Goal: Information Seeking & Learning: Learn about a topic

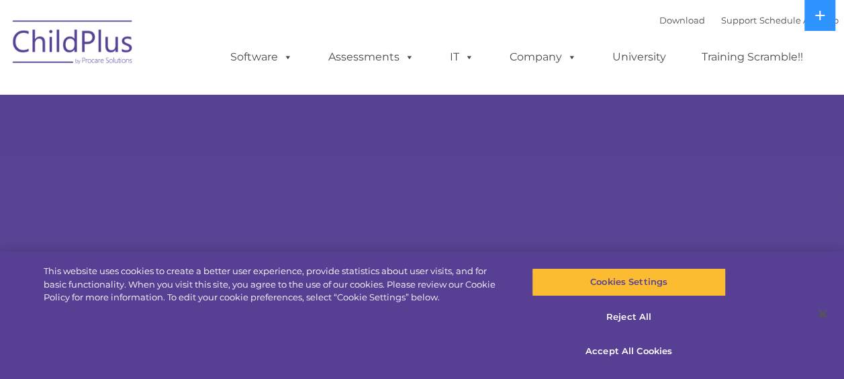
select select "MEDIUM"
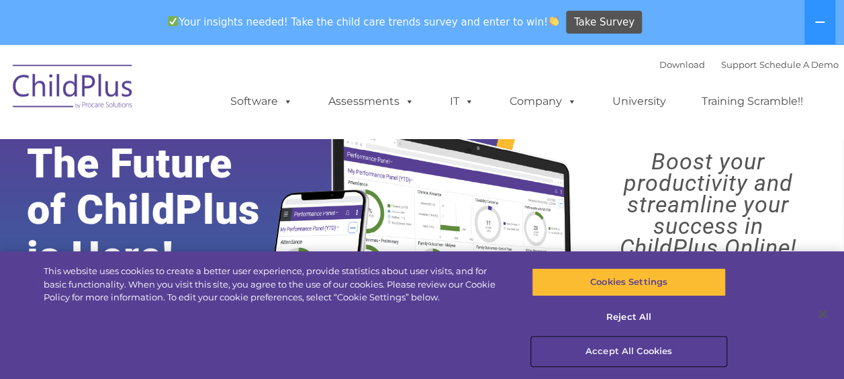
click at [641, 355] on button "Accept All Cookies" at bounding box center [629, 351] width 194 height 28
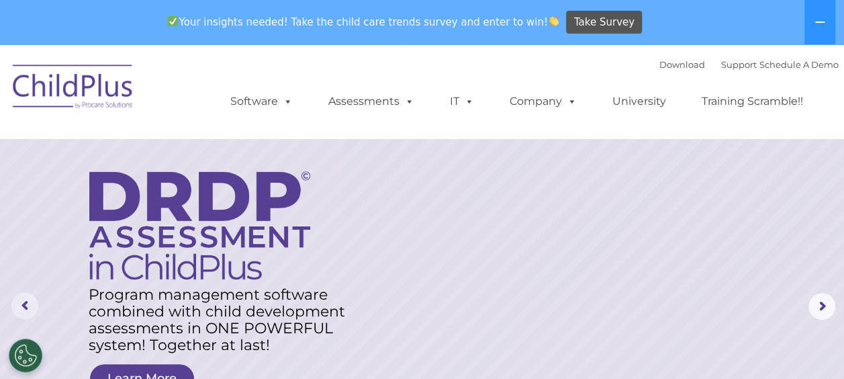
click at [24, 299] on rs-arrow at bounding box center [24, 305] width 27 height 27
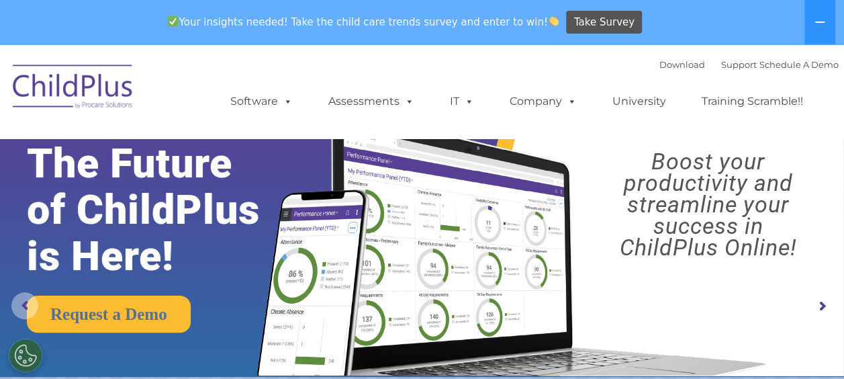
click at [24, 299] on rs-arrow at bounding box center [24, 305] width 27 height 27
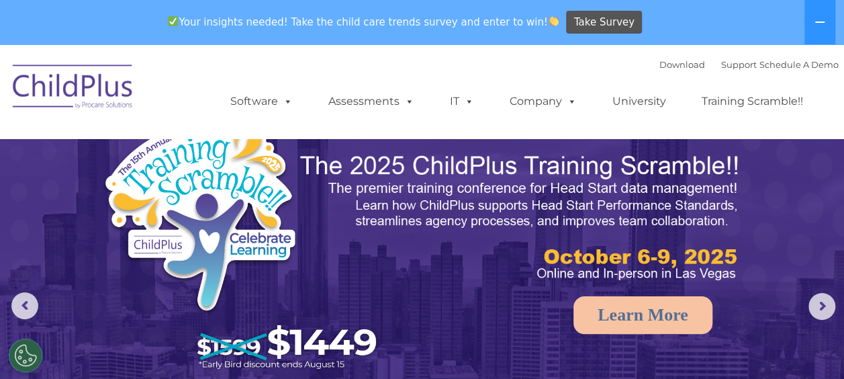
click at [77, 78] on img at bounding box center [73, 88] width 134 height 67
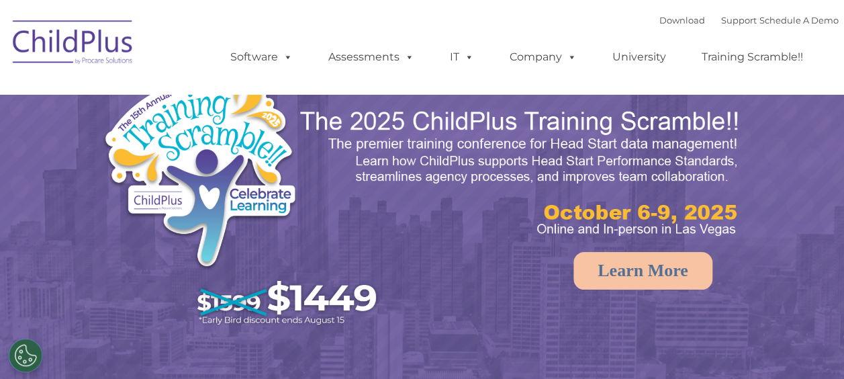
select select "MEDIUM"
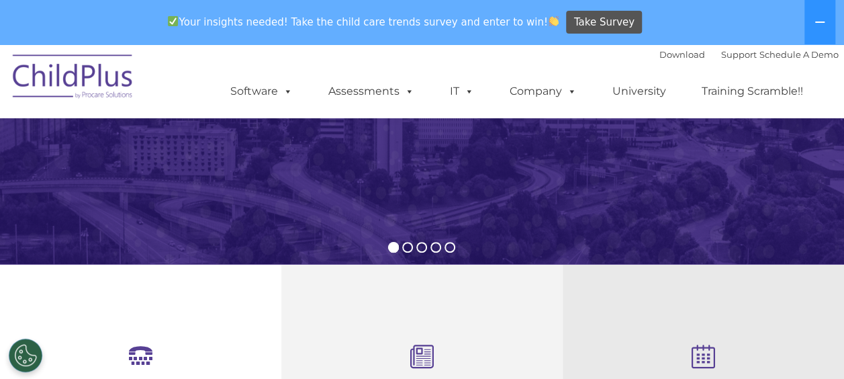
scroll to position [340, 0]
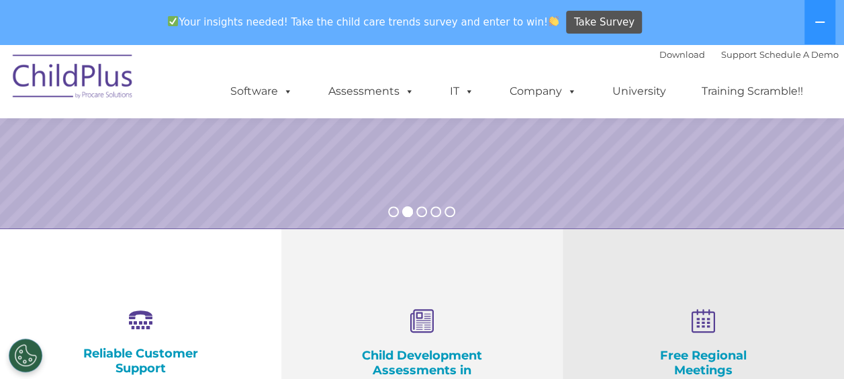
click at [89, 86] on img at bounding box center [73, 78] width 134 height 67
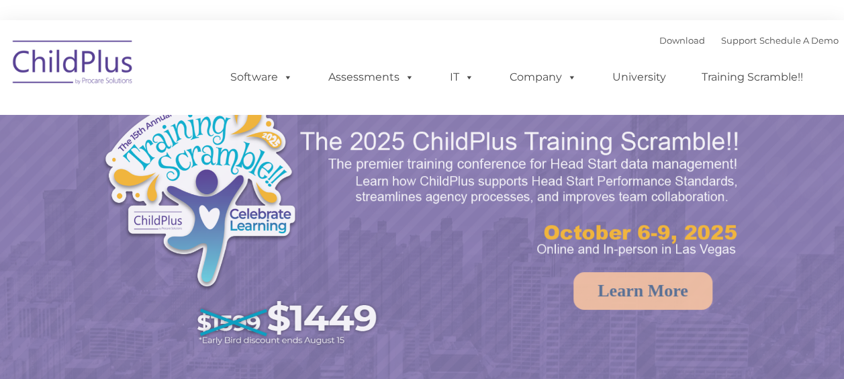
select select "MEDIUM"
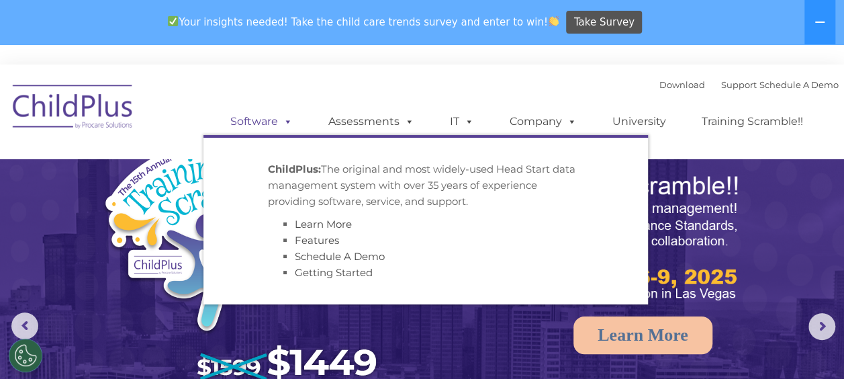
click at [257, 120] on link "Software" at bounding box center [261, 121] width 89 height 27
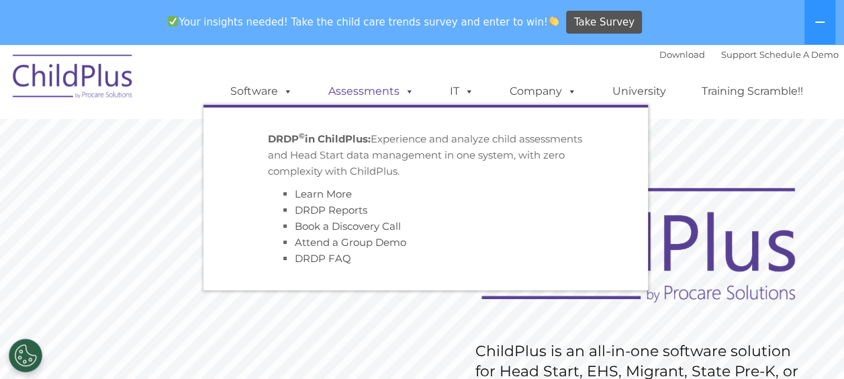
click at [344, 85] on link "Assessments" at bounding box center [371, 91] width 113 height 27
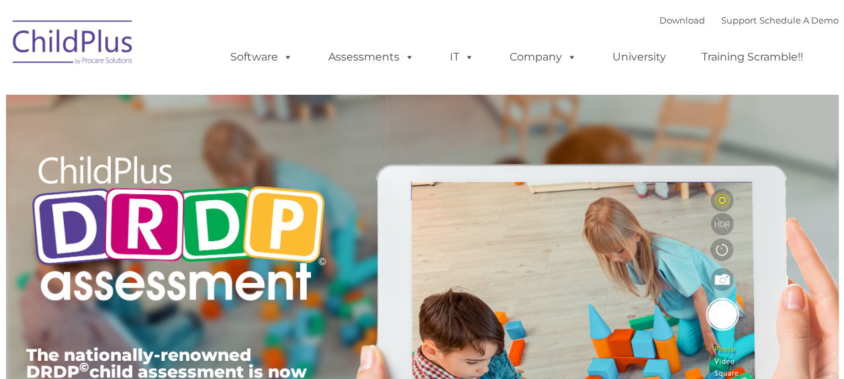
type input ""
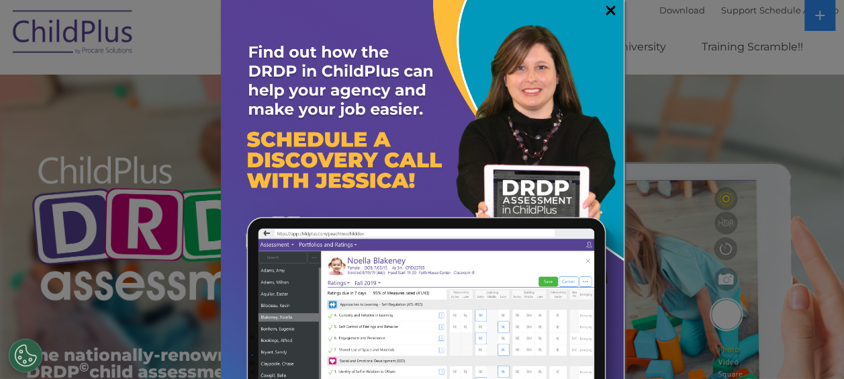
click at [603, 9] on link "×" at bounding box center [610, 9] width 15 height 13
